Goal: Subscribe to service/newsletter

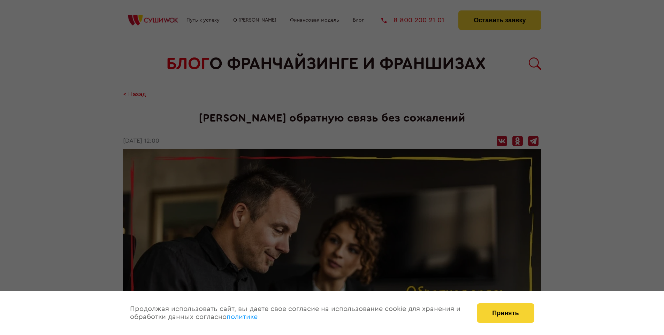
scroll to position [678, 0]
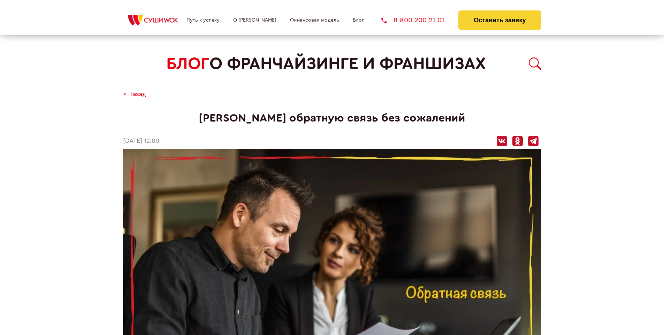
scroll to position [678, 0]
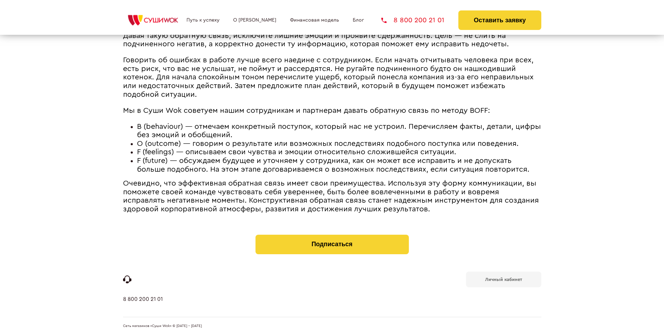
click at [503, 279] on b "Личный кабинет" at bounding box center [503, 279] width 37 height 5
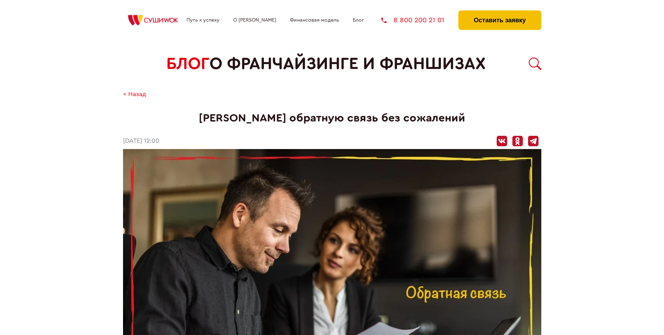
click at [499, 12] on button "Оставить заявку" at bounding box center [499, 20] width 83 height 20
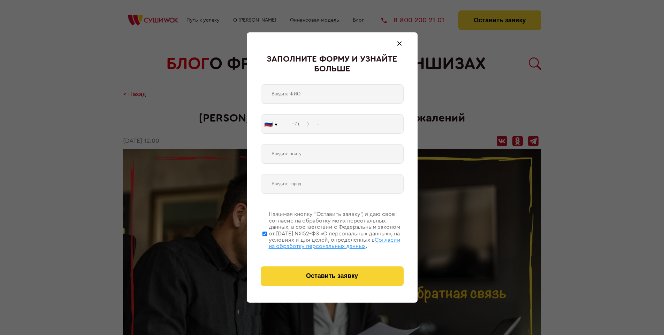
click at [323, 242] on span "Согласии на обработку персональных данных" at bounding box center [335, 243] width 132 height 12
click at [267, 242] on input "Нажимая кнопку “Оставить заявку”, я даю свое согласие на обработку моих персона…" at bounding box center [264, 234] width 5 height 56
checkbox input "false"
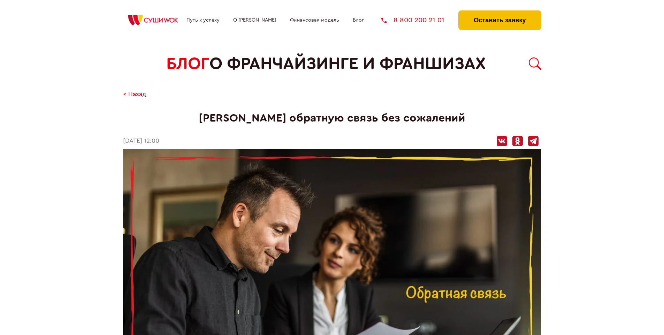
click at [499, 12] on button "Оставить заявку" at bounding box center [499, 20] width 83 height 20
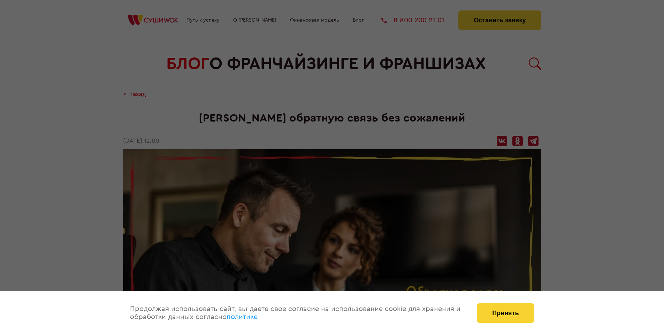
scroll to position [678, 0]
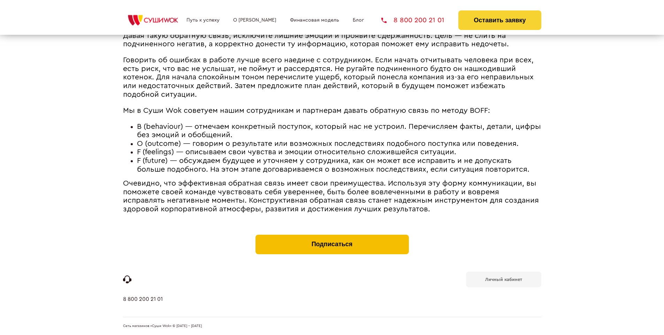
click at [332, 236] on button "Подписаться" at bounding box center [331, 245] width 153 height 20
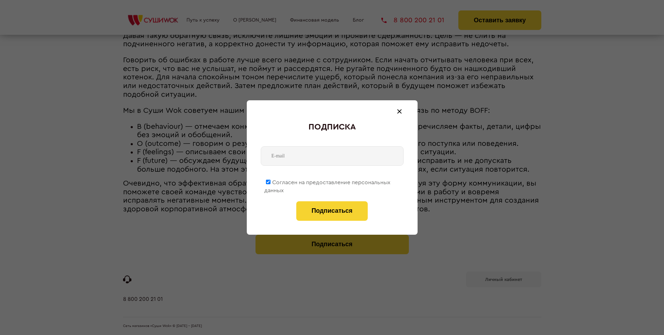
click at [328, 181] on span "Согласен на предоставление персональных данных" at bounding box center [327, 187] width 126 height 14
click at [270, 181] on input "Согласен на предоставление персональных данных" at bounding box center [268, 182] width 5 height 5
checkbox input "false"
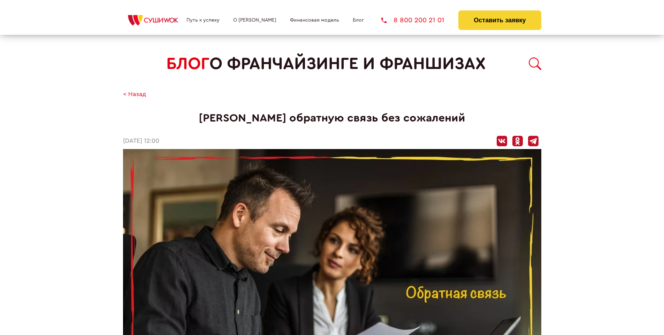
scroll to position [678, 0]
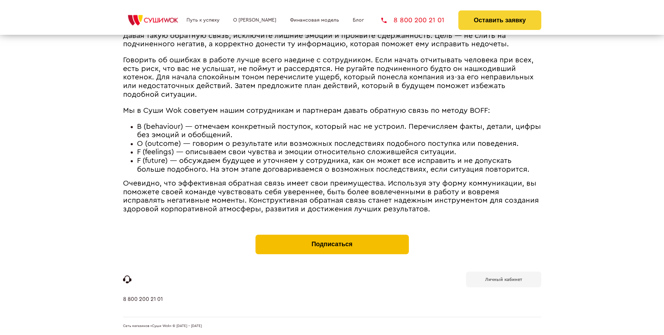
click at [332, 236] on button "Подписаться" at bounding box center [331, 245] width 153 height 20
